Goal: Task Accomplishment & Management: Manage account settings

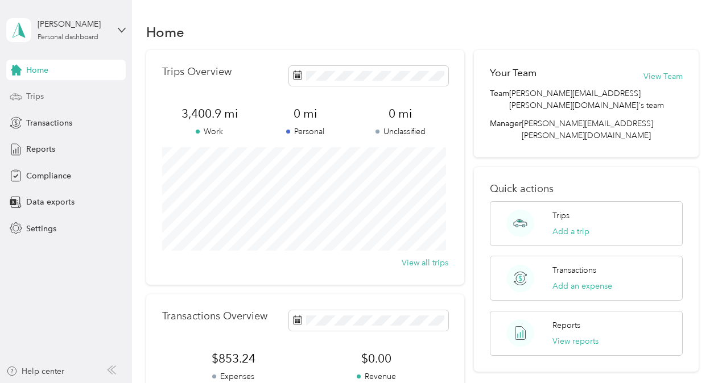
click at [39, 94] on span "Trips" at bounding box center [35, 96] width 18 height 12
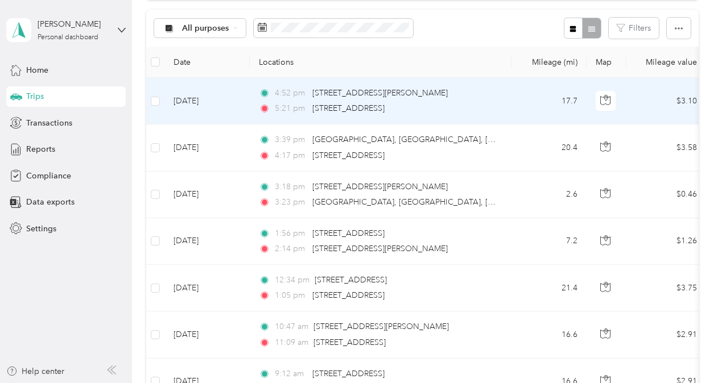
scroll to position [113, 0]
click at [353, 28] on icon "button" at bounding box center [353, 29] width 7 height 7
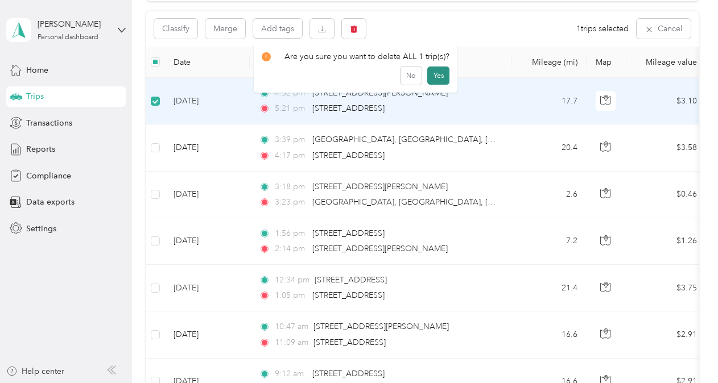
click at [439, 74] on button "Yes" at bounding box center [438, 76] width 22 height 18
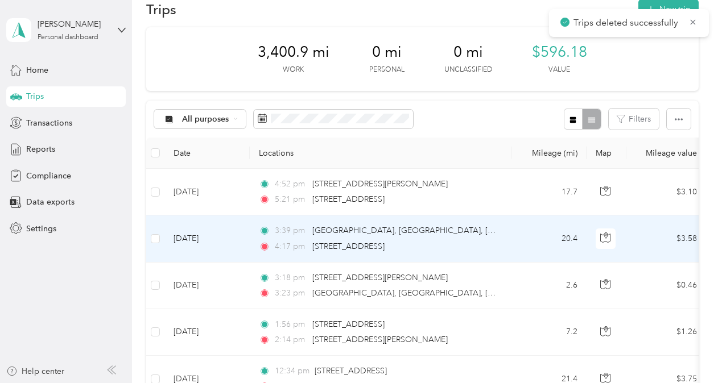
scroll to position [0, 0]
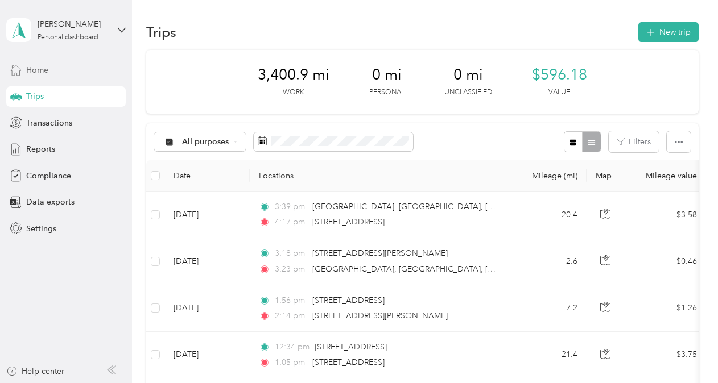
click at [31, 69] on span "Home" at bounding box center [37, 70] width 22 height 12
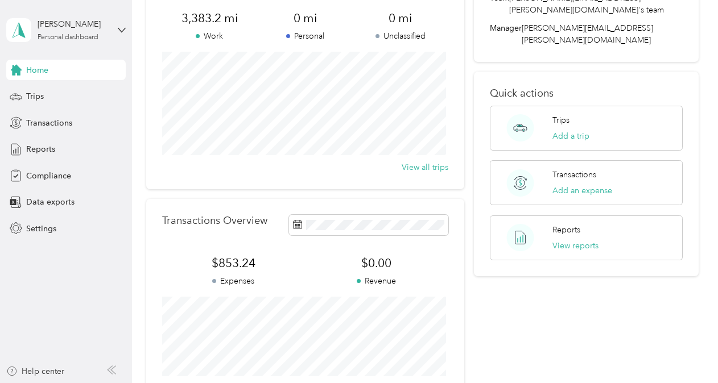
scroll to position [114, 0]
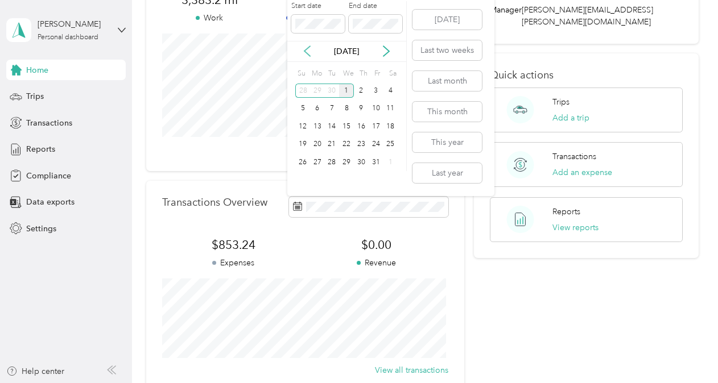
click at [308, 50] on icon at bounding box center [306, 50] width 11 height 11
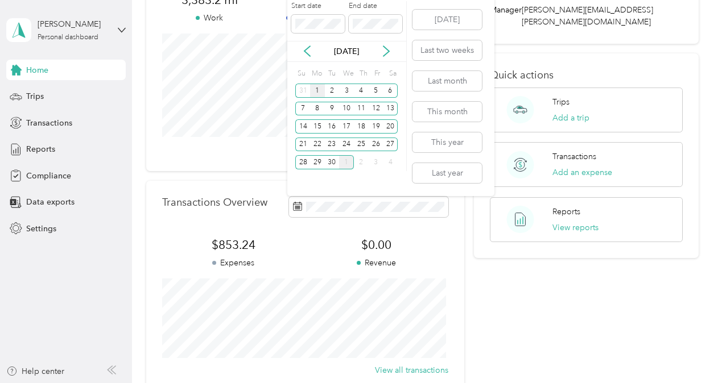
click at [317, 91] on div "1" at bounding box center [317, 91] width 15 height 14
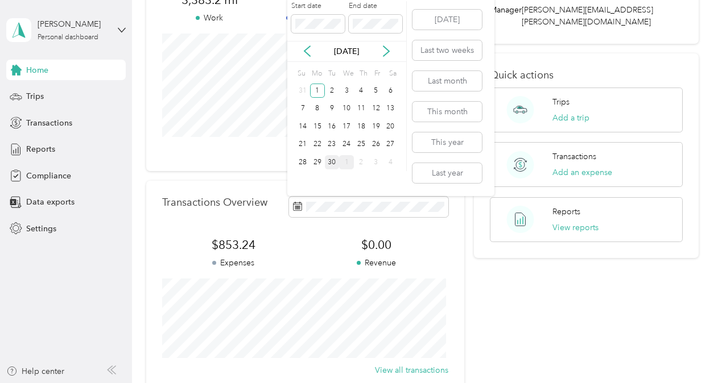
click at [335, 162] on div "30" at bounding box center [332, 162] width 15 height 14
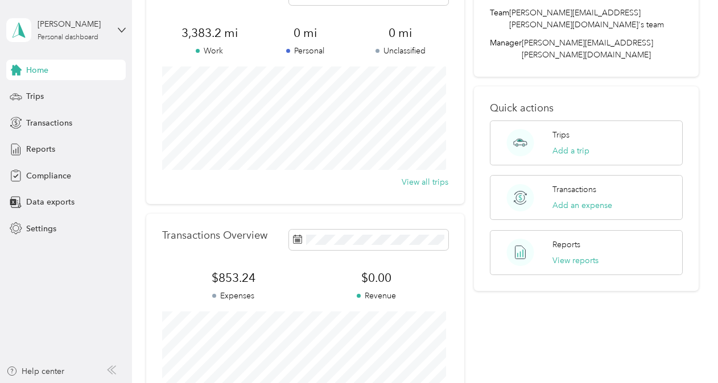
scroll to position [0, 0]
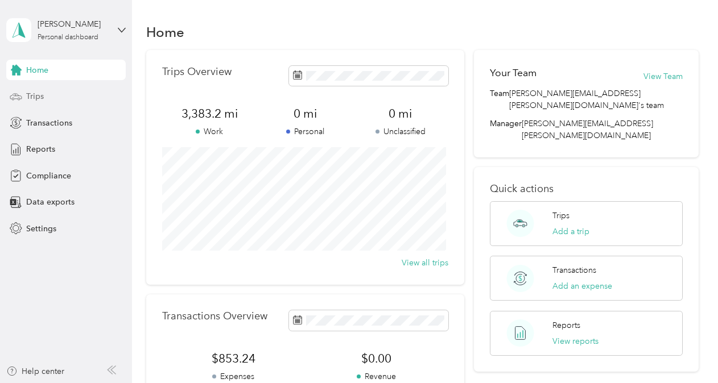
click at [41, 97] on span "Trips" at bounding box center [35, 96] width 18 height 12
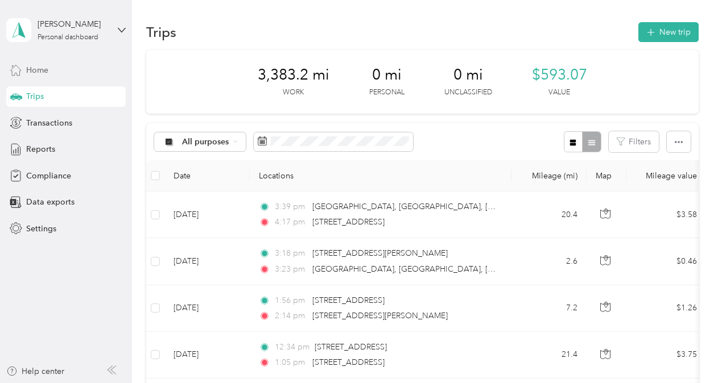
click at [42, 72] on span "Home" at bounding box center [37, 70] width 22 height 12
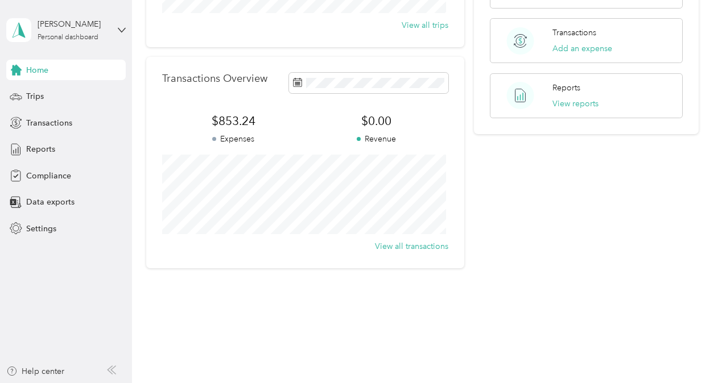
scroll to position [240, 0]
click at [44, 150] on span "Reports" at bounding box center [40, 149] width 29 height 12
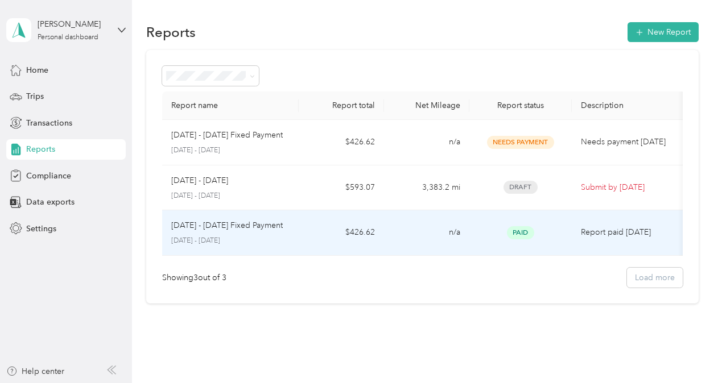
click at [316, 227] on td "$426.62" at bounding box center [340, 232] width 85 height 45
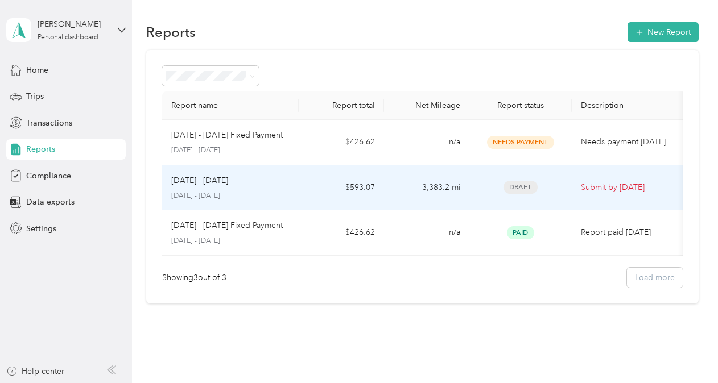
click at [319, 182] on td "$593.07" at bounding box center [340, 187] width 85 height 45
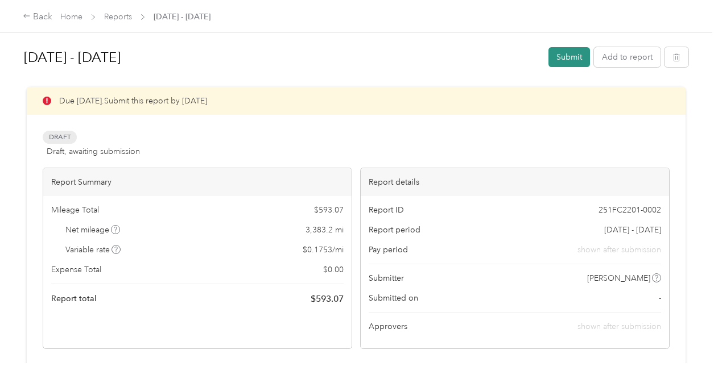
click at [562, 57] on button "Submit" at bounding box center [569, 57] width 42 height 20
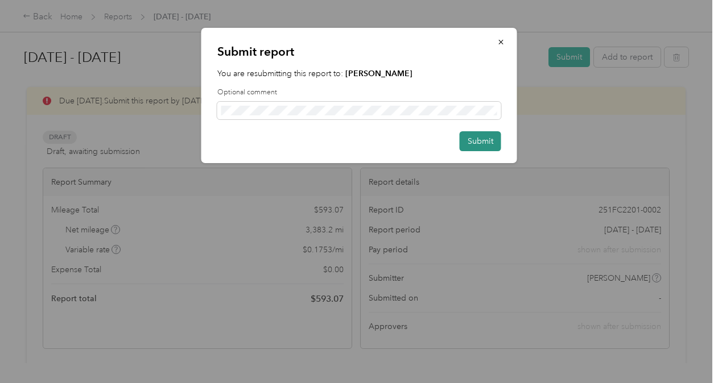
click at [480, 139] on button "Submit" at bounding box center [480, 141] width 42 height 20
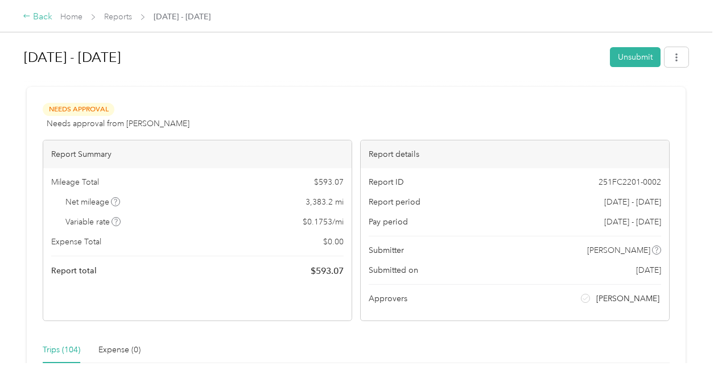
click at [39, 16] on div "Back" at bounding box center [38, 17] width 30 height 14
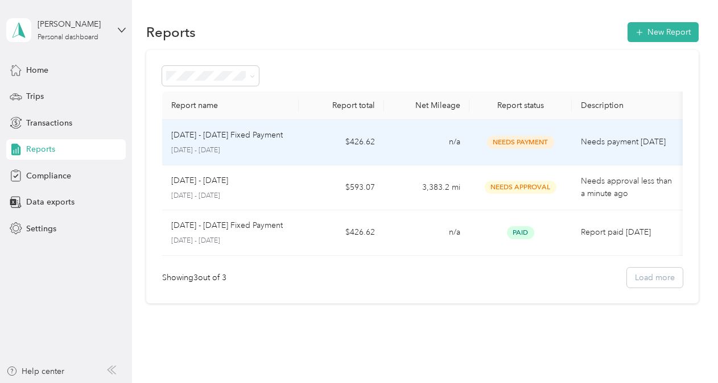
click at [309, 142] on td "$426.62" at bounding box center [340, 142] width 85 height 45
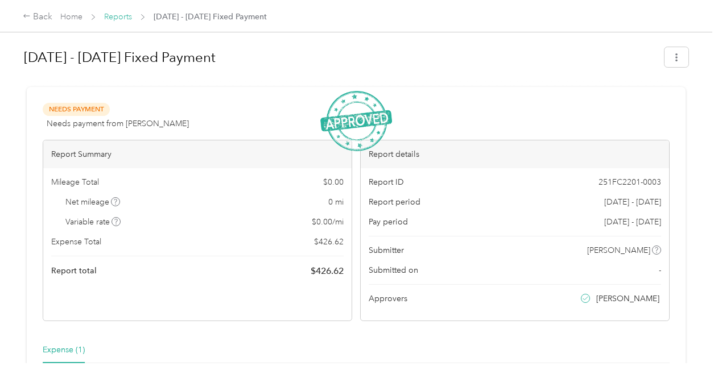
click at [119, 16] on link "Reports" at bounding box center [118, 17] width 28 height 10
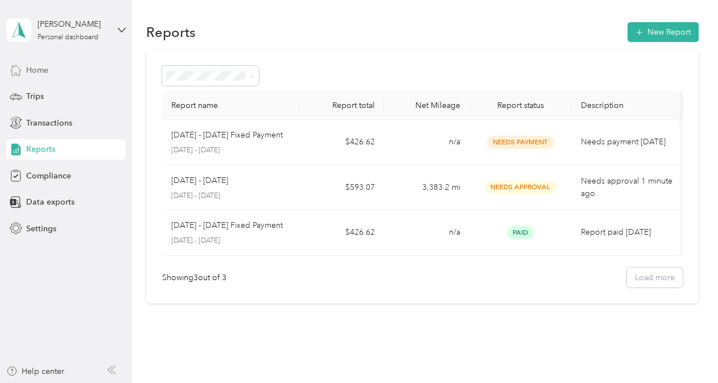
click at [42, 72] on span "Home" at bounding box center [37, 70] width 22 height 12
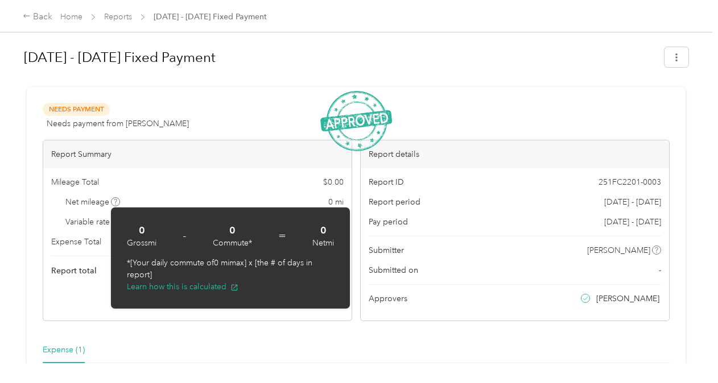
click at [367, 343] on div "Expense (1)" at bounding box center [356, 350] width 627 height 26
